Goal: Information Seeking & Learning: Learn about a topic

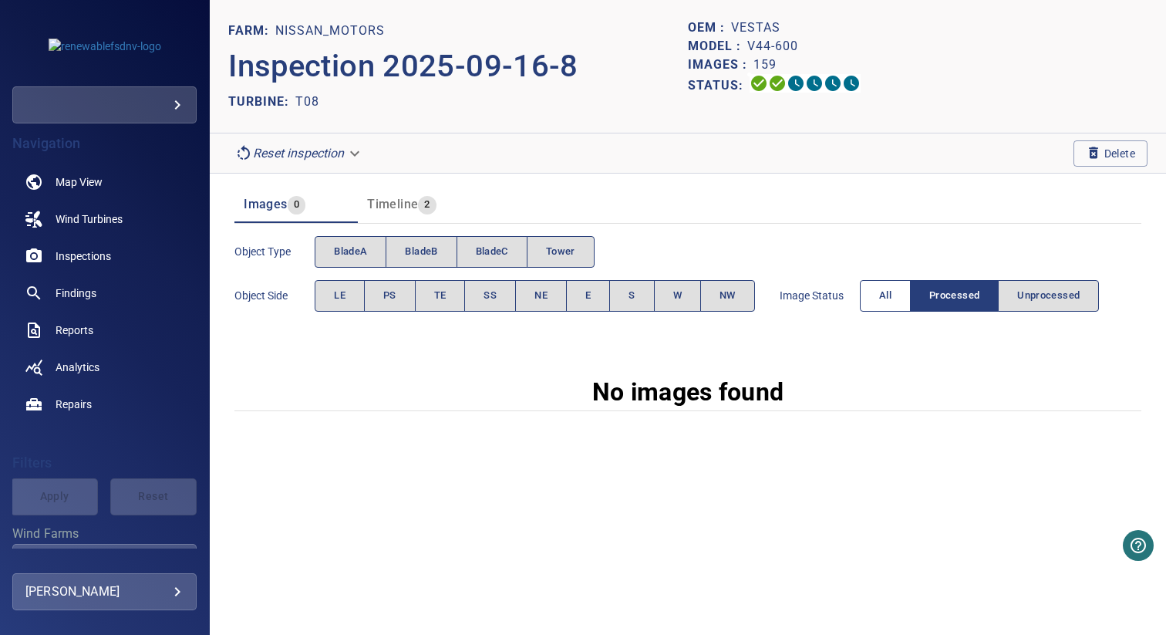
click at [885, 287] on span "All" at bounding box center [885, 296] width 12 height 18
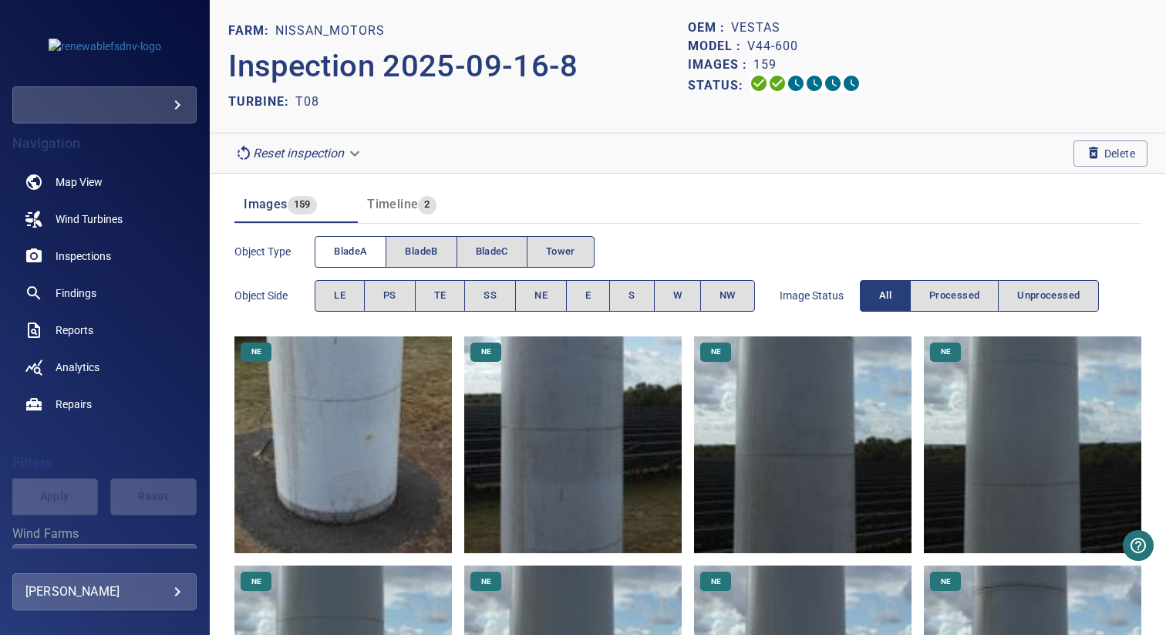
click at [352, 241] on button "bladeA" at bounding box center [351, 252] width 72 height 32
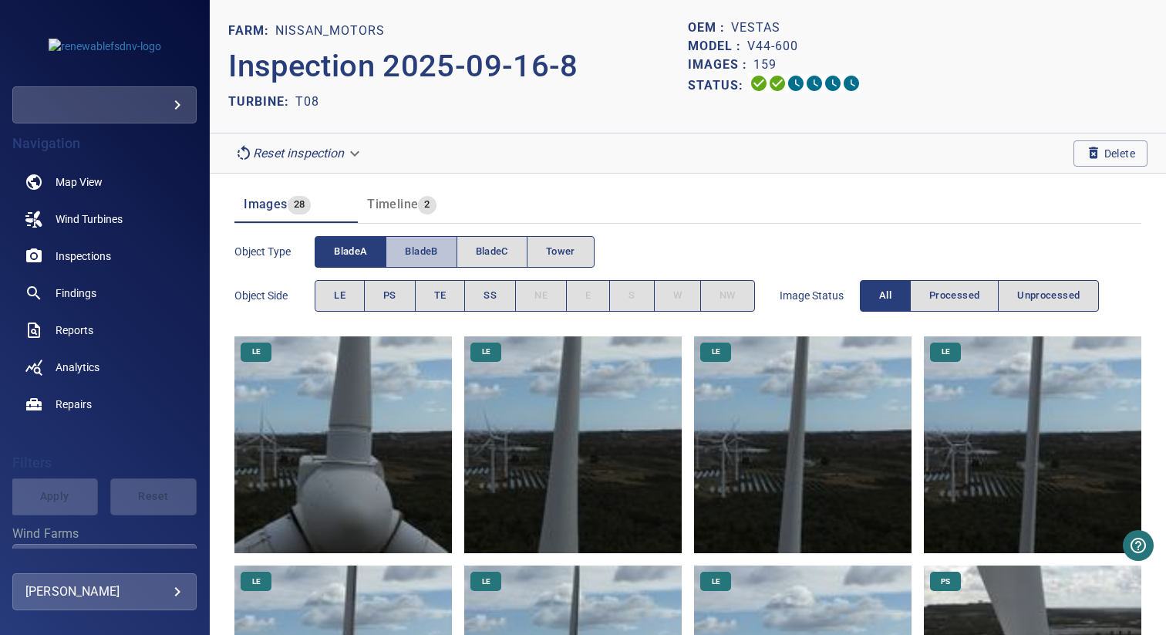
click at [421, 256] on span "bladeB" at bounding box center [421, 252] width 32 height 18
click at [366, 256] on span "bladeA" at bounding box center [350, 252] width 33 height 18
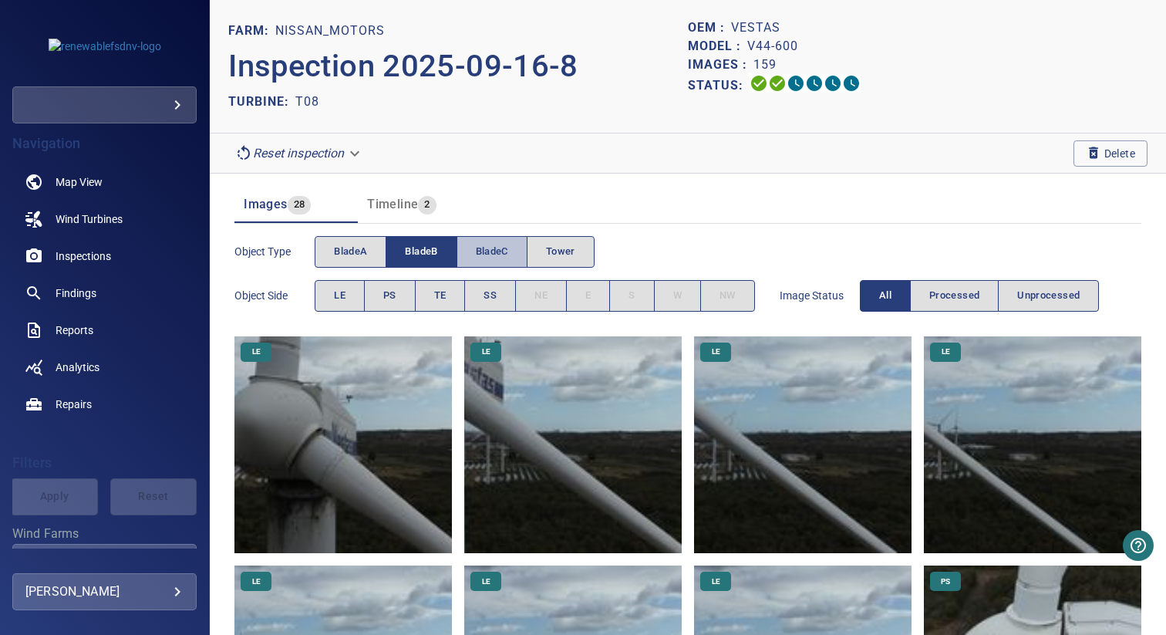
click at [477, 255] on span "bladeC" at bounding box center [492, 252] width 32 height 18
click at [442, 255] on button "bladeB" at bounding box center [421, 252] width 71 height 32
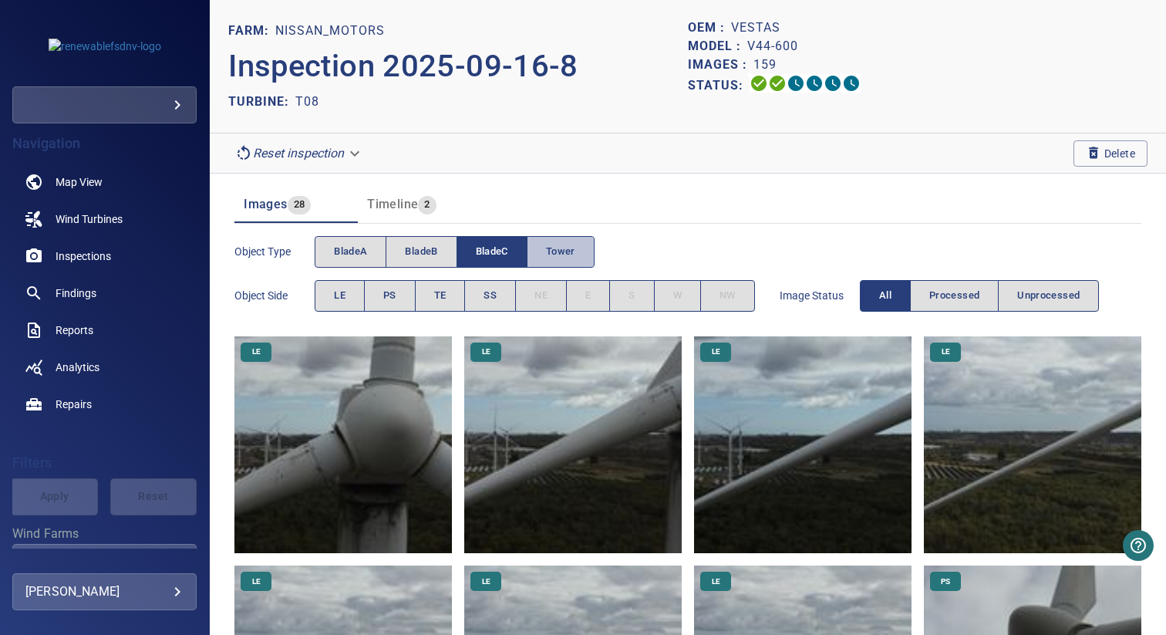
click at [557, 243] on span "Tower" at bounding box center [560, 252] width 29 height 18
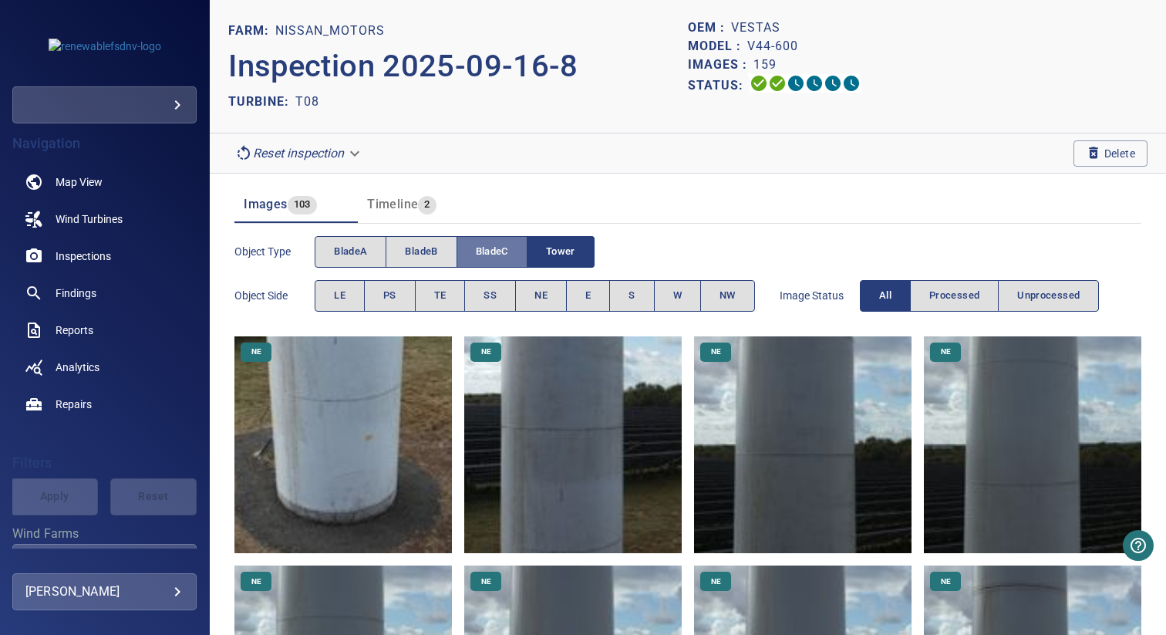
click at [517, 244] on button "bladeC" at bounding box center [492, 252] width 71 height 32
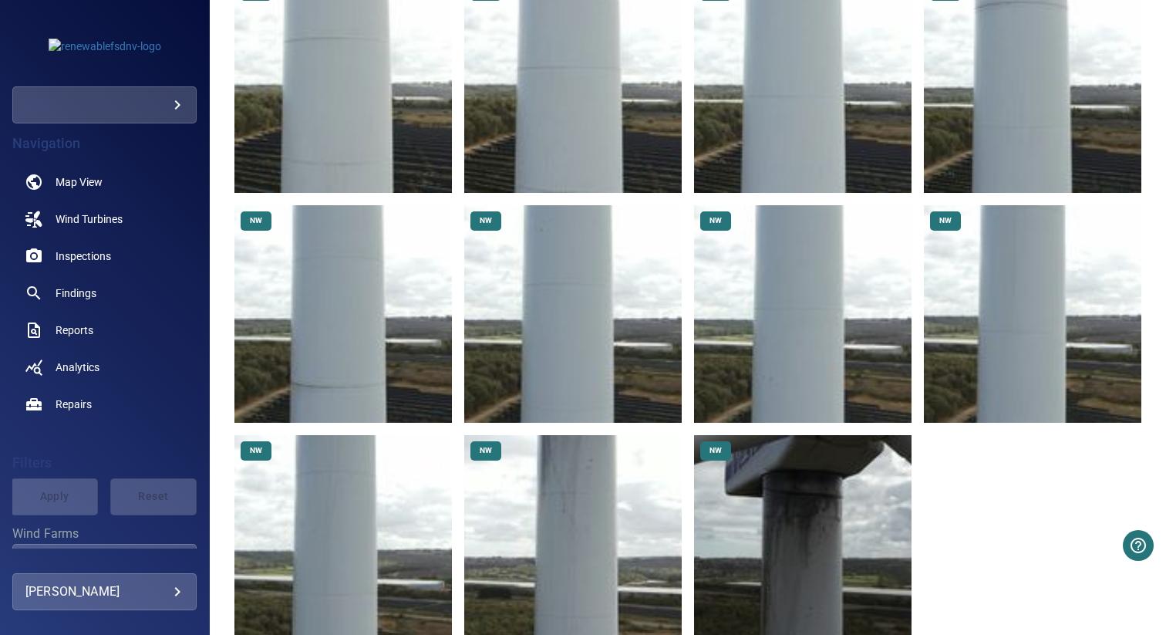
scroll to position [4011, 0]
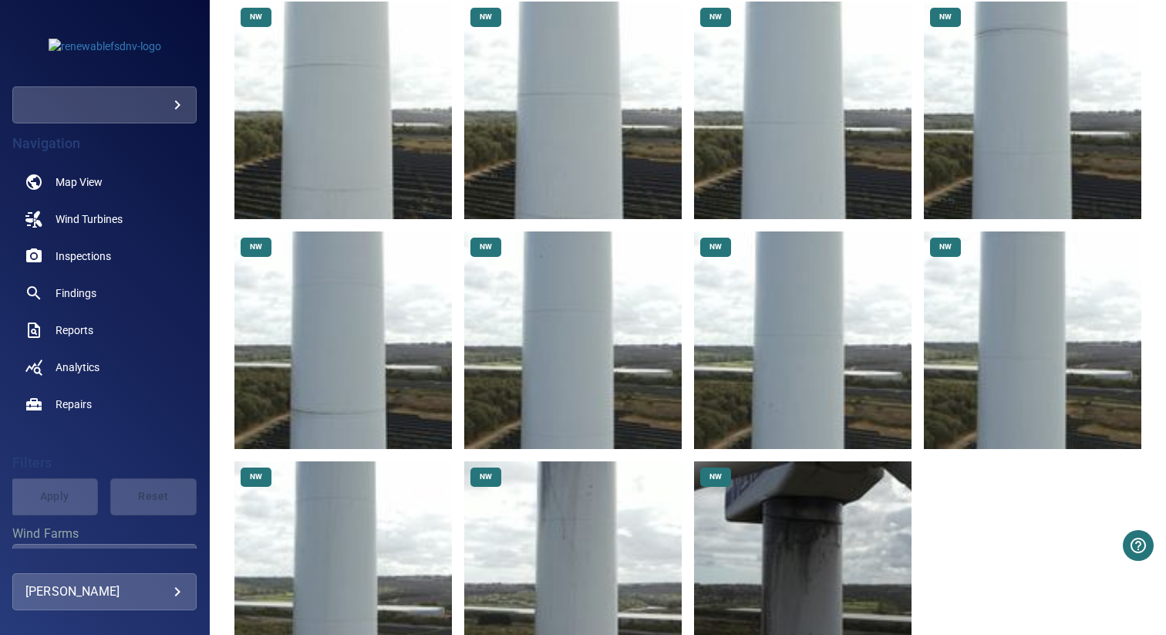
click at [793, 469] on img at bounding box center [802, 569] width 217 height 217
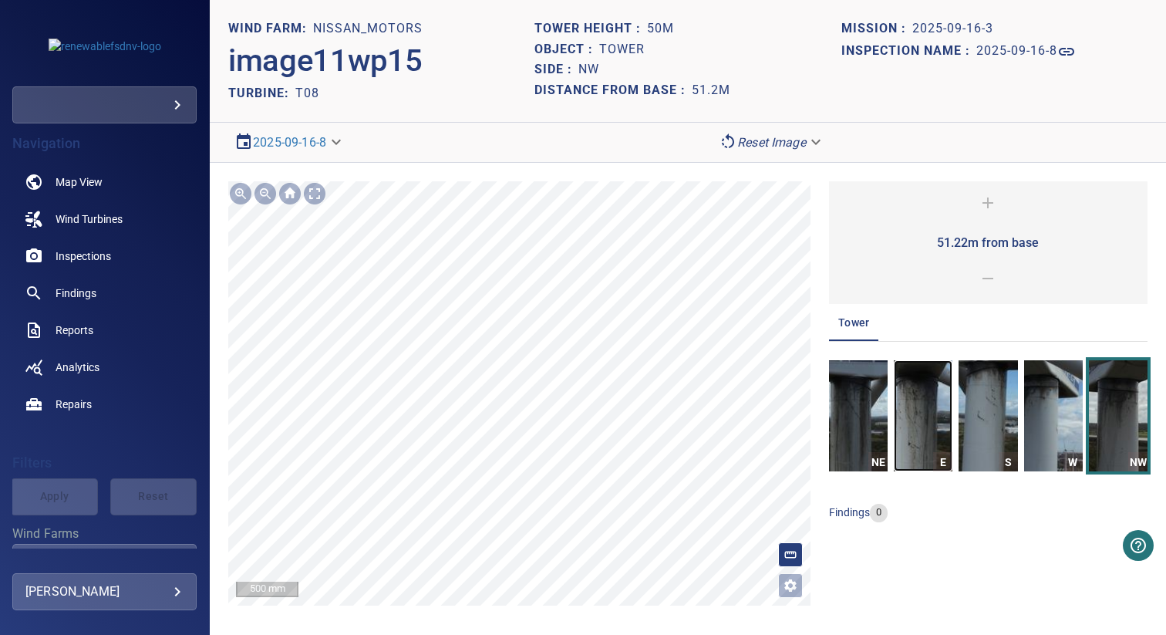
click at [905, 405] on img "button" at bounding box center [923, 415] width 59 height 111
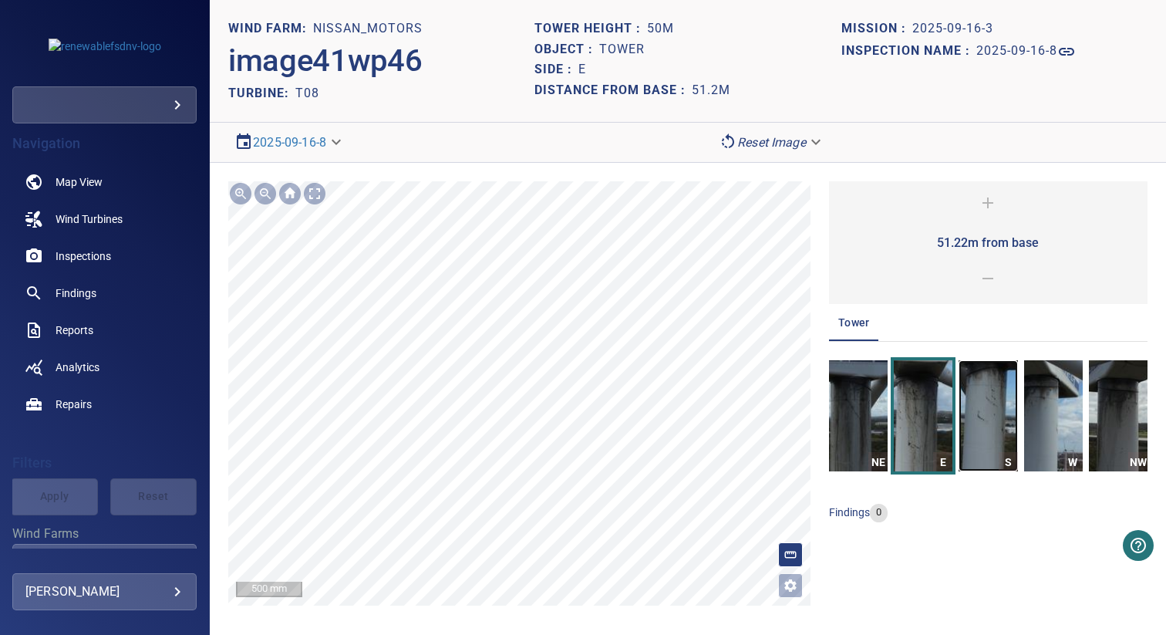
click at [983, 382] on img "button" at bounding box center [988, 415] width 59 height 111
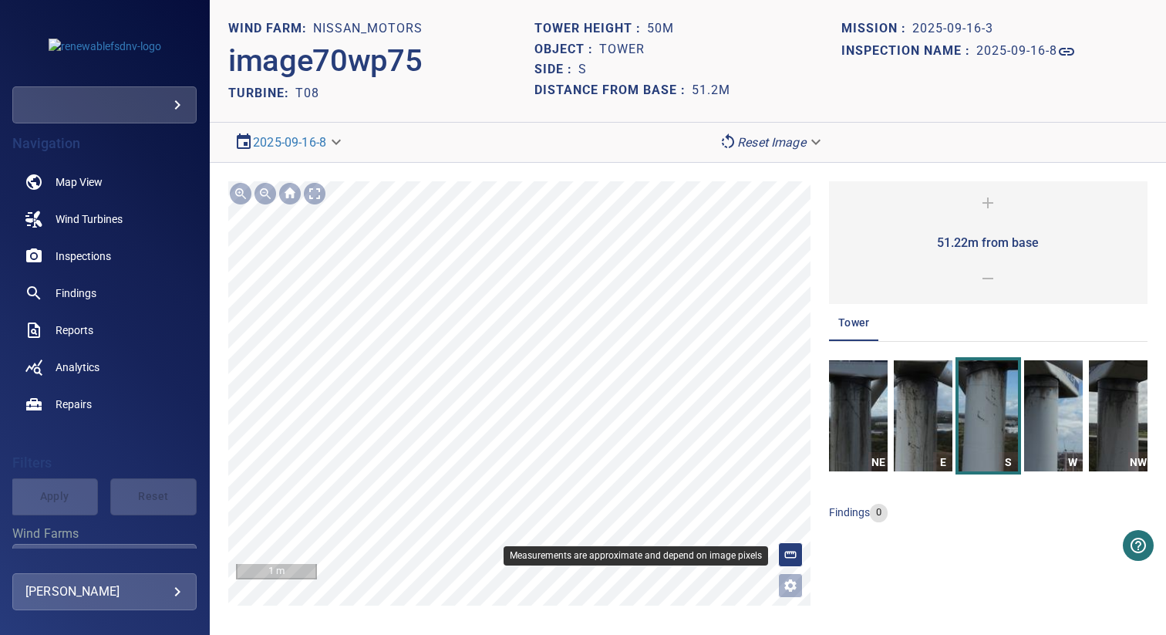
click at [791, 554] on icon at bounding box center [791, 555] width 14 height 14
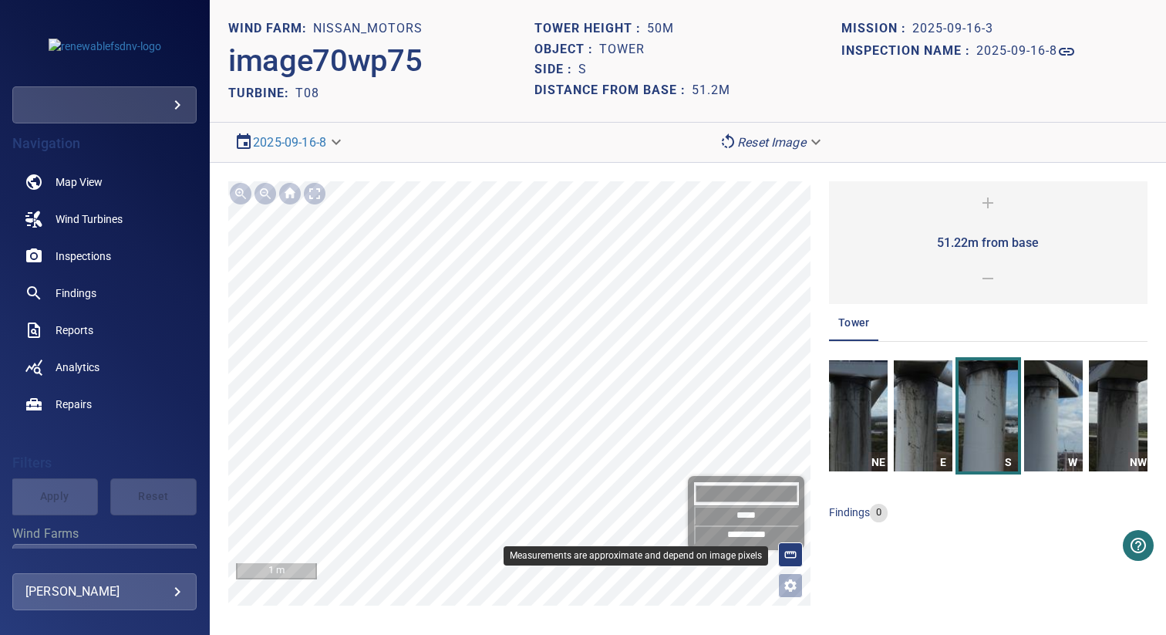
click at [789, 556] on icon at bounding box center [791, 555] width 14 height 14
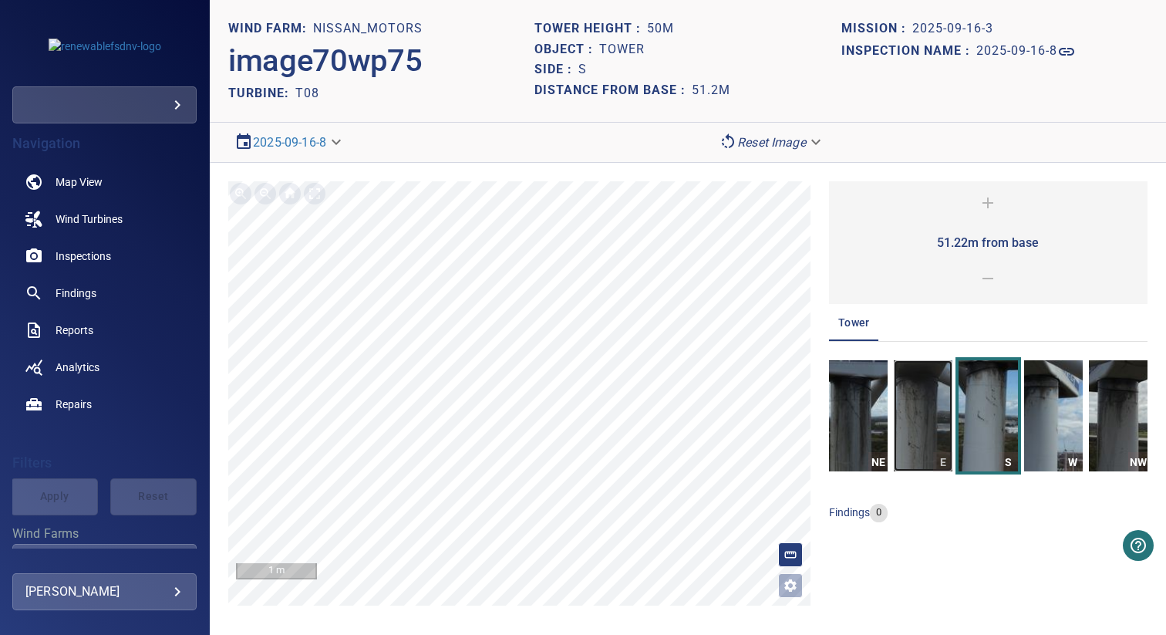
click at [928, 427] on img "button" at bounding box center [923, 415] width 59 height 111
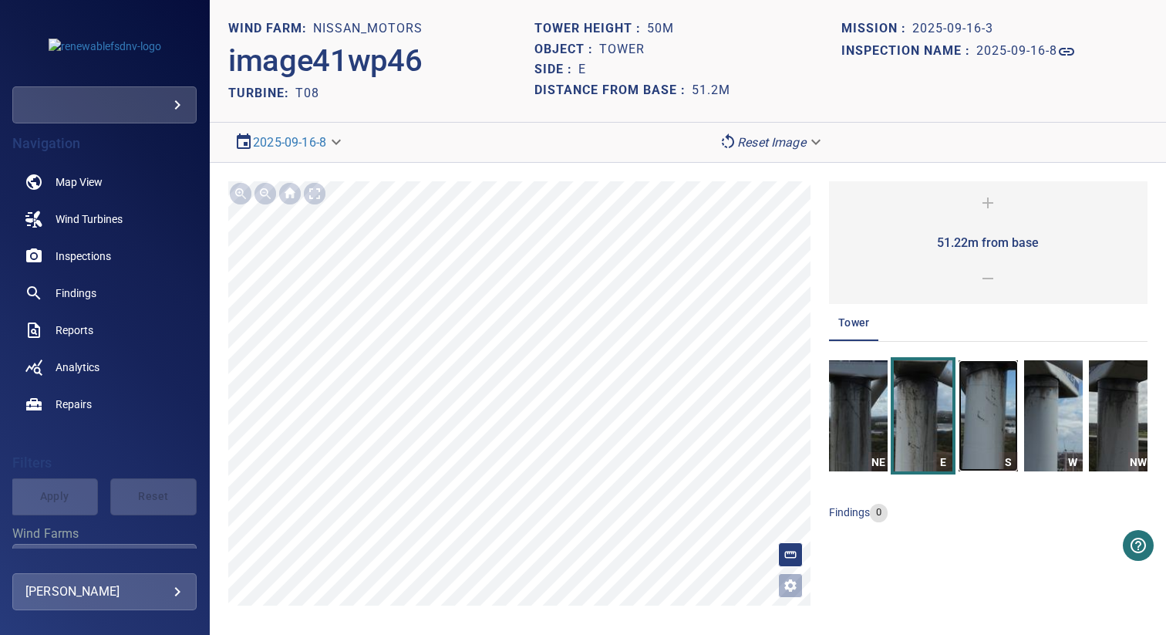
click at [972, 417] on img "button" at bounding box center [988, 415] width 59 height 111
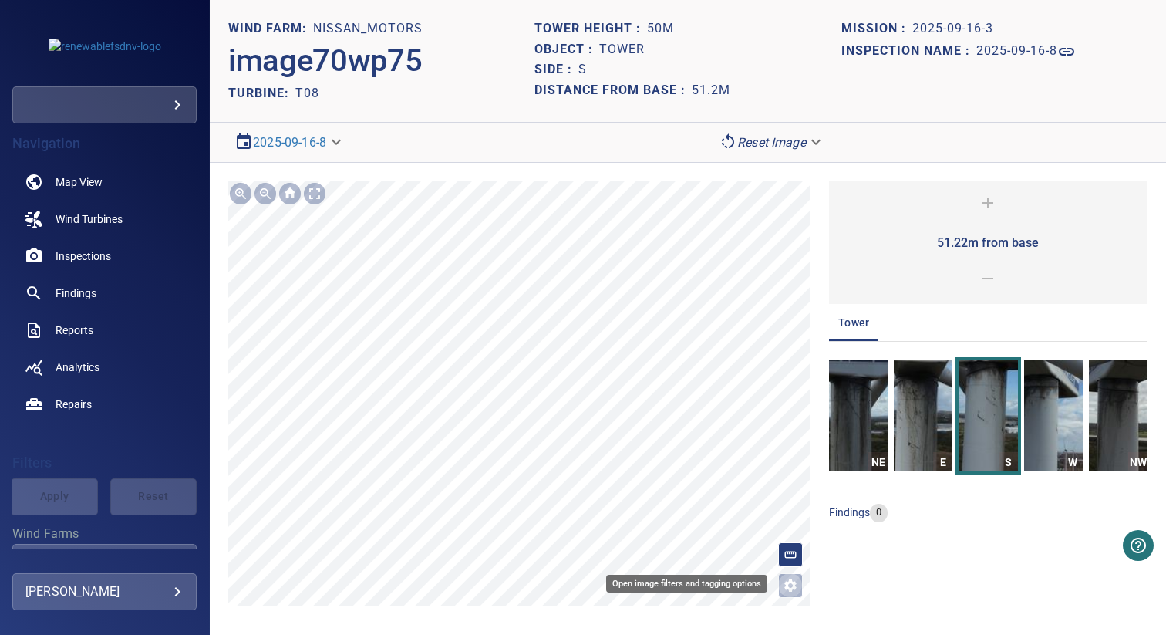
click at [780, 583] on button "Open image filters and tagging options" at bounding box center [790, 585] width 25 height 25
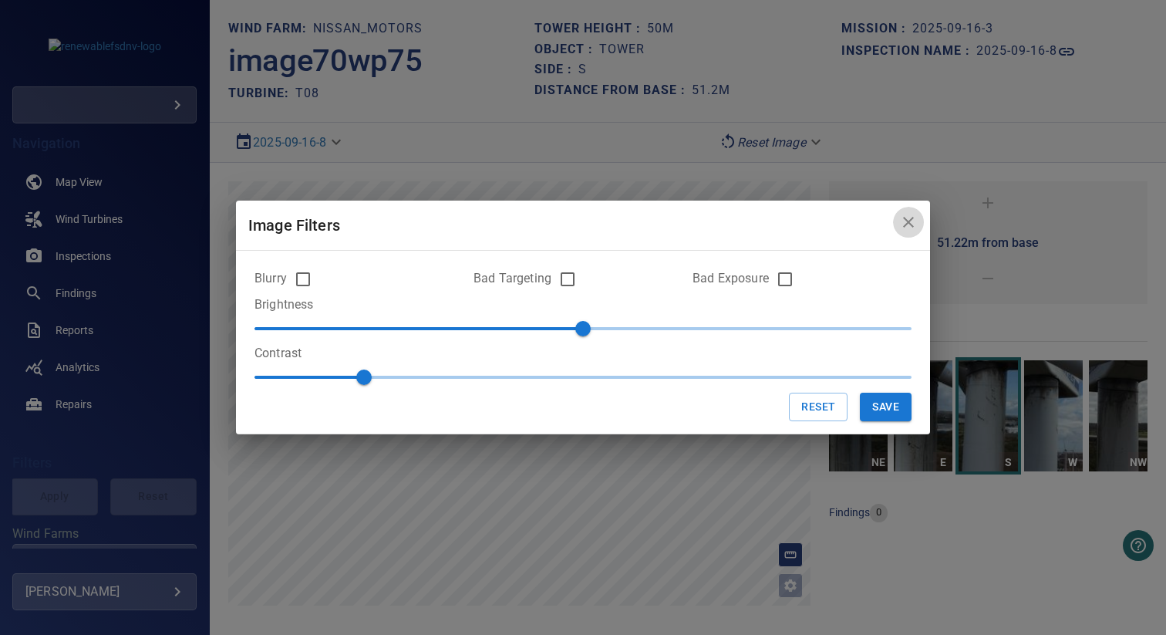
click at [909, 225] on icon "close" at bounding box center [908, 222] width 19 height 19
